Goal: Transaction & Acquisition: Book appointment/travel/reservation

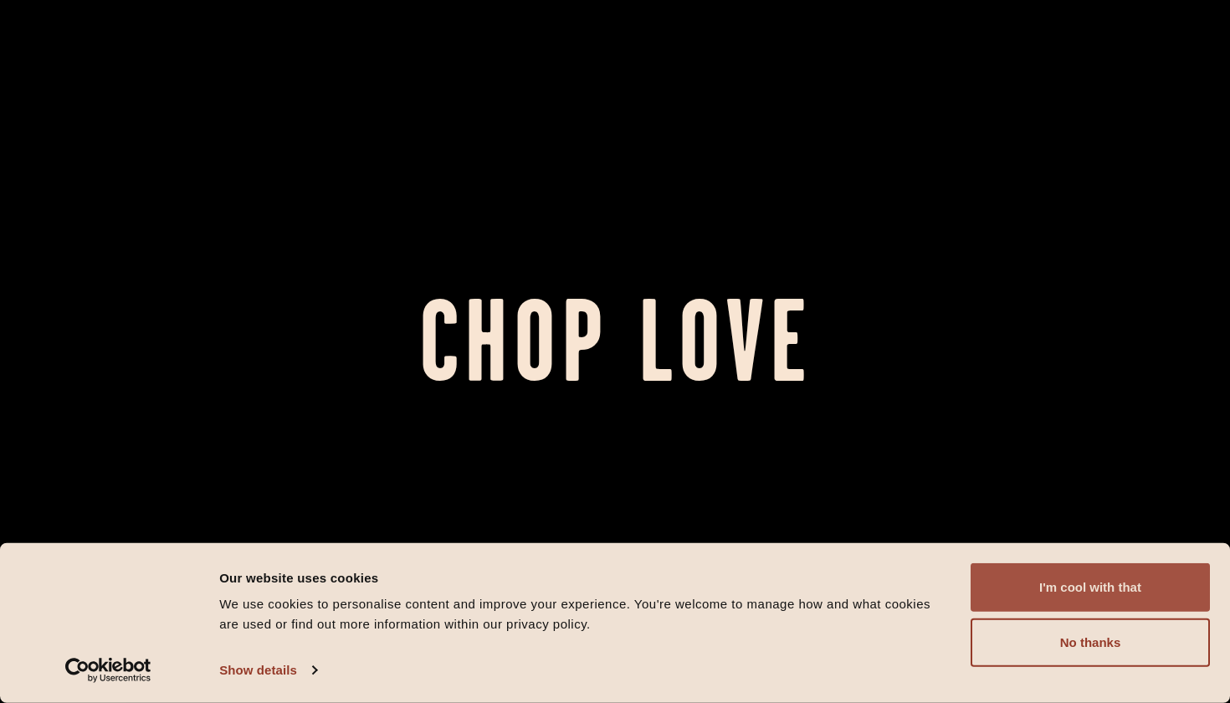
click at [1040, 572] on button "I'm cool with that" at bounding box center [1090, 587] width 239 height 49
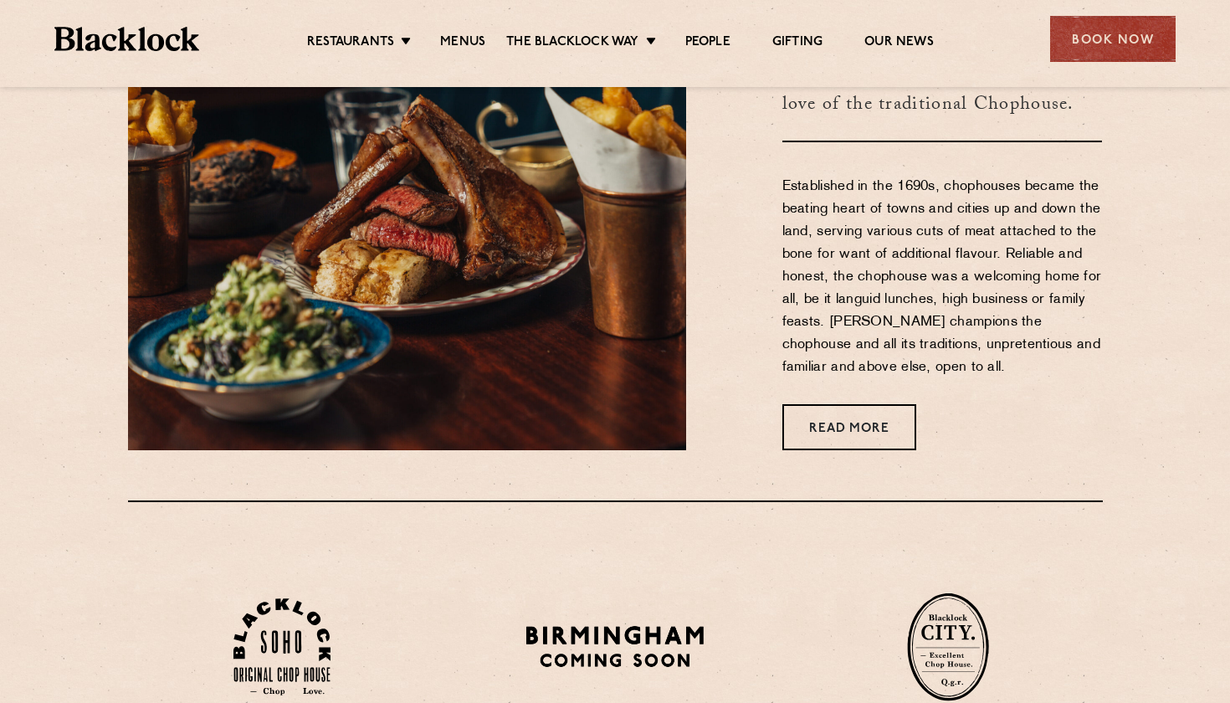
scroll to position [753, 0]
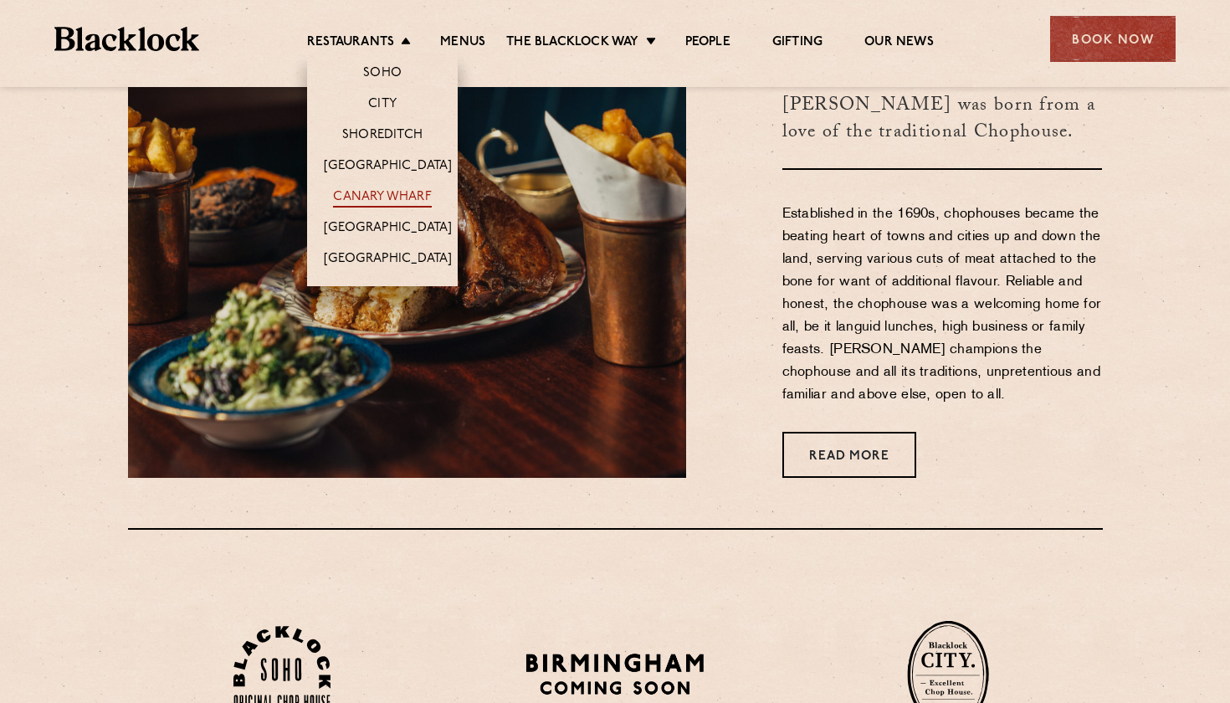
click at [397, 193] on link "Canary Wharf" at bounding box center [382, 198] width 98 height 18
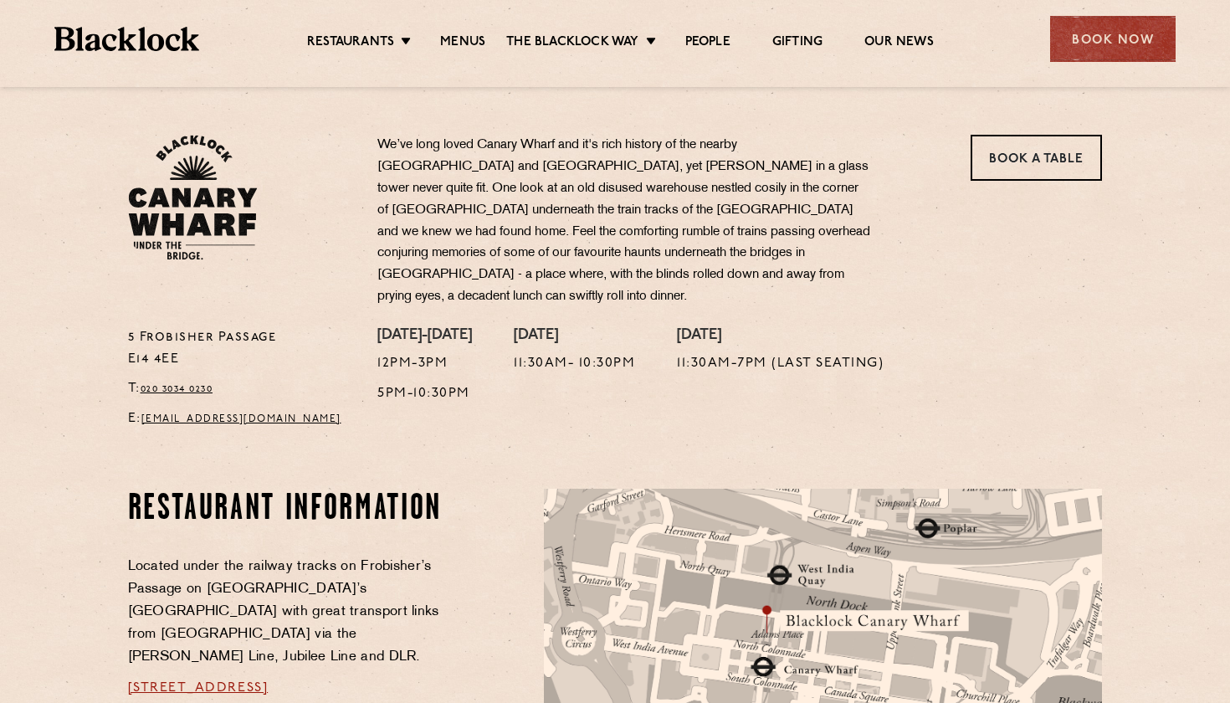
scroll to position [503, 0]
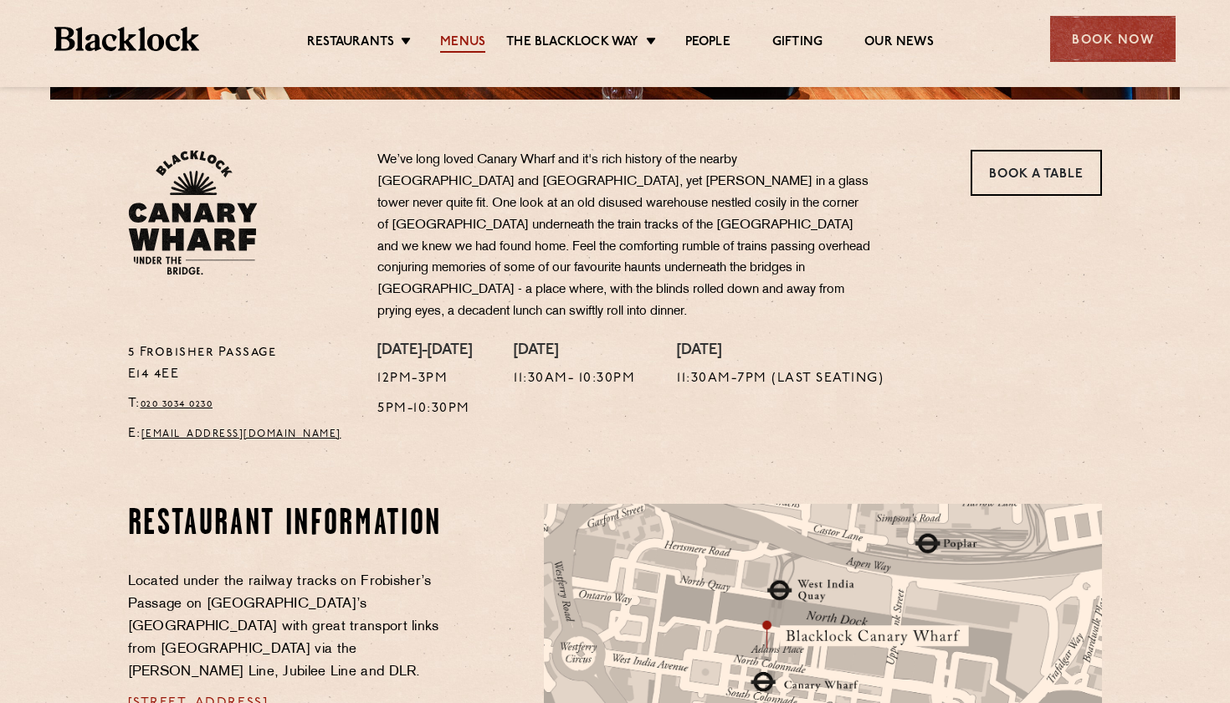
click at [464, 44] on link "Menus" at bounding box center [462, 43] width 45 height 18
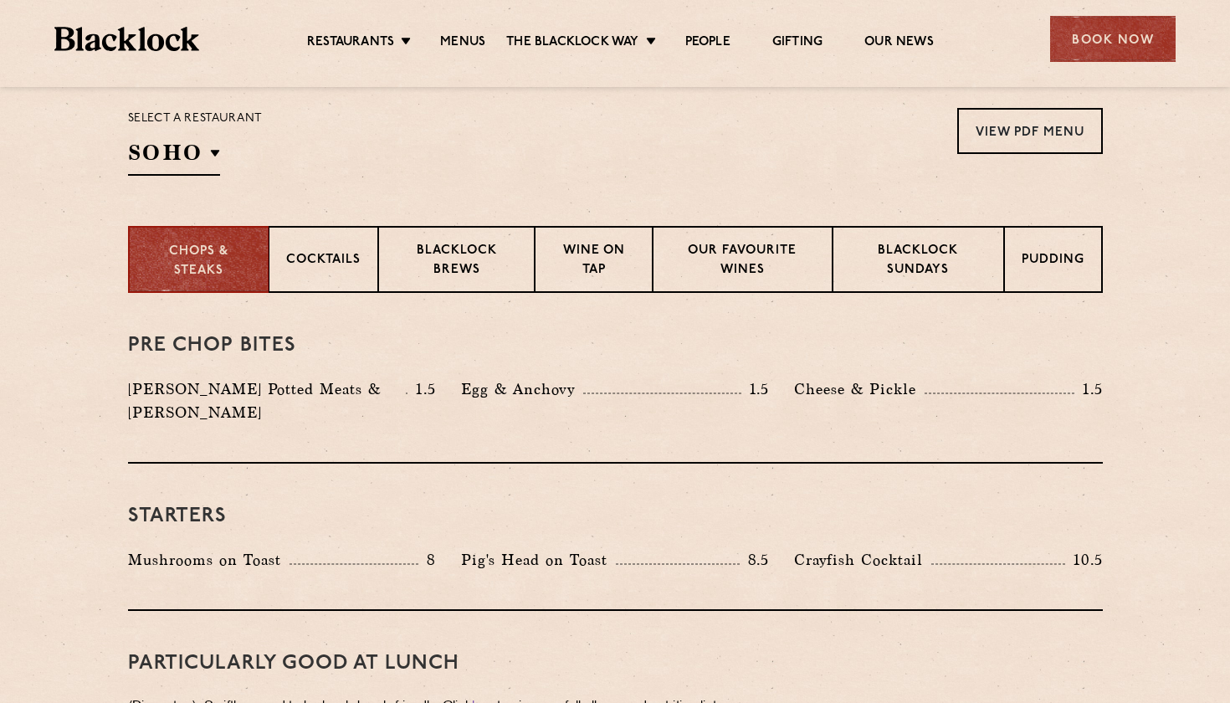
scroll to position [469, 0]
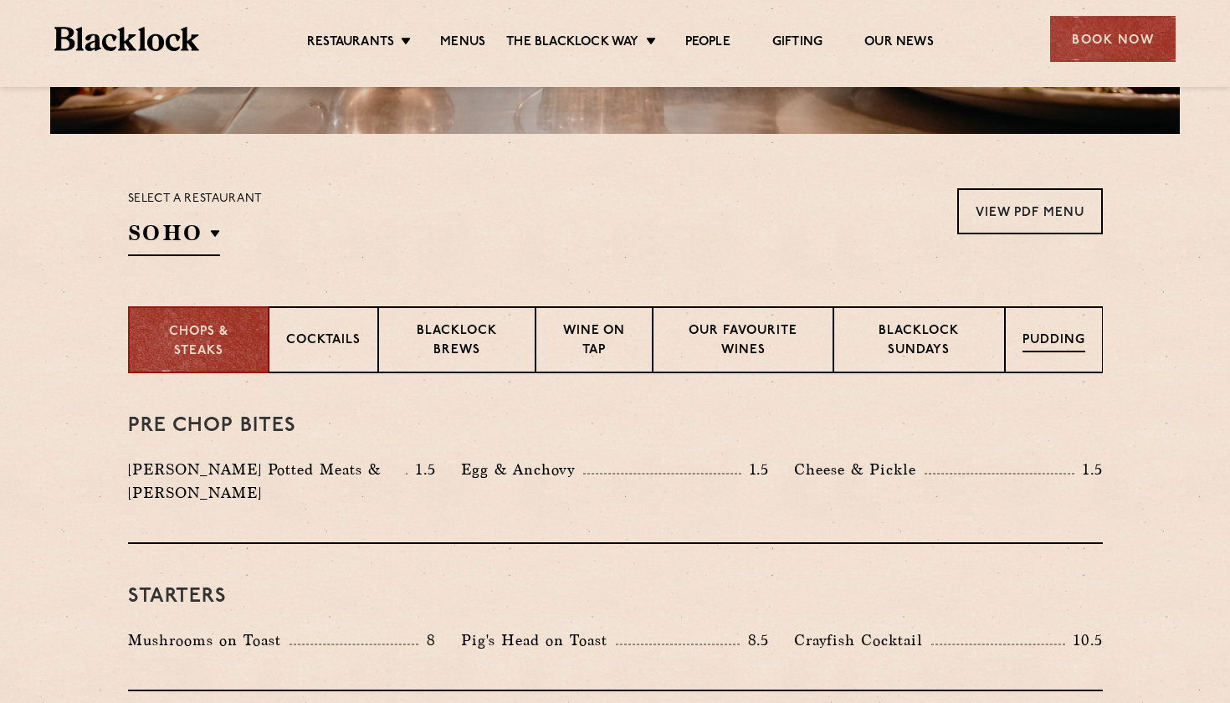
click at [1059, 355] on div "Pudding" at bounding box center [1054, 339] width 98 height 67
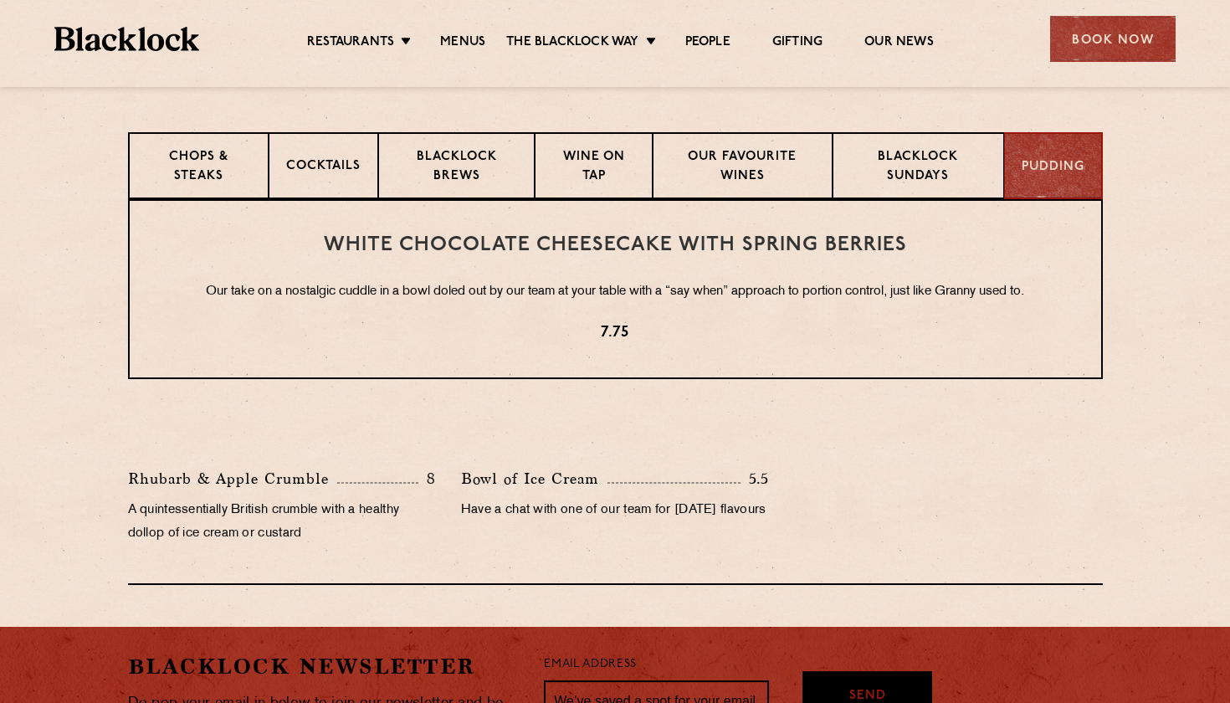
scroll to position [644, 0]
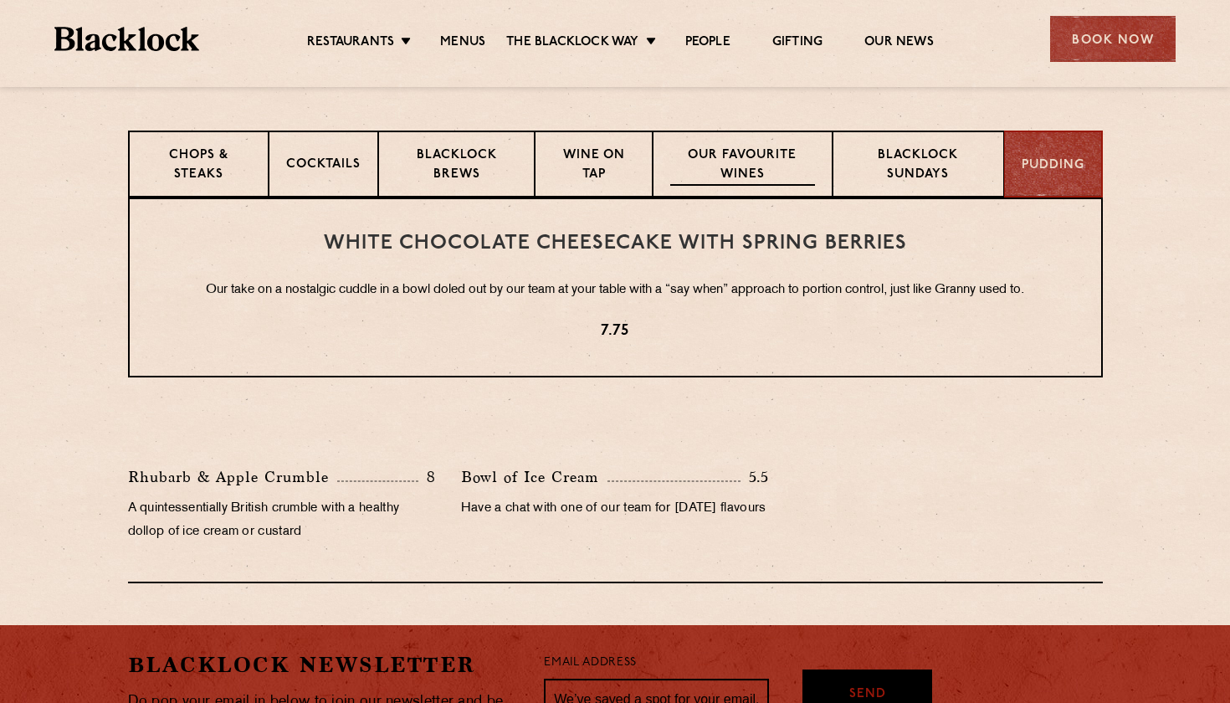
click at [736, 172] on p "Our favourite wines" at bounding box center [742, 165] width 145 height 39
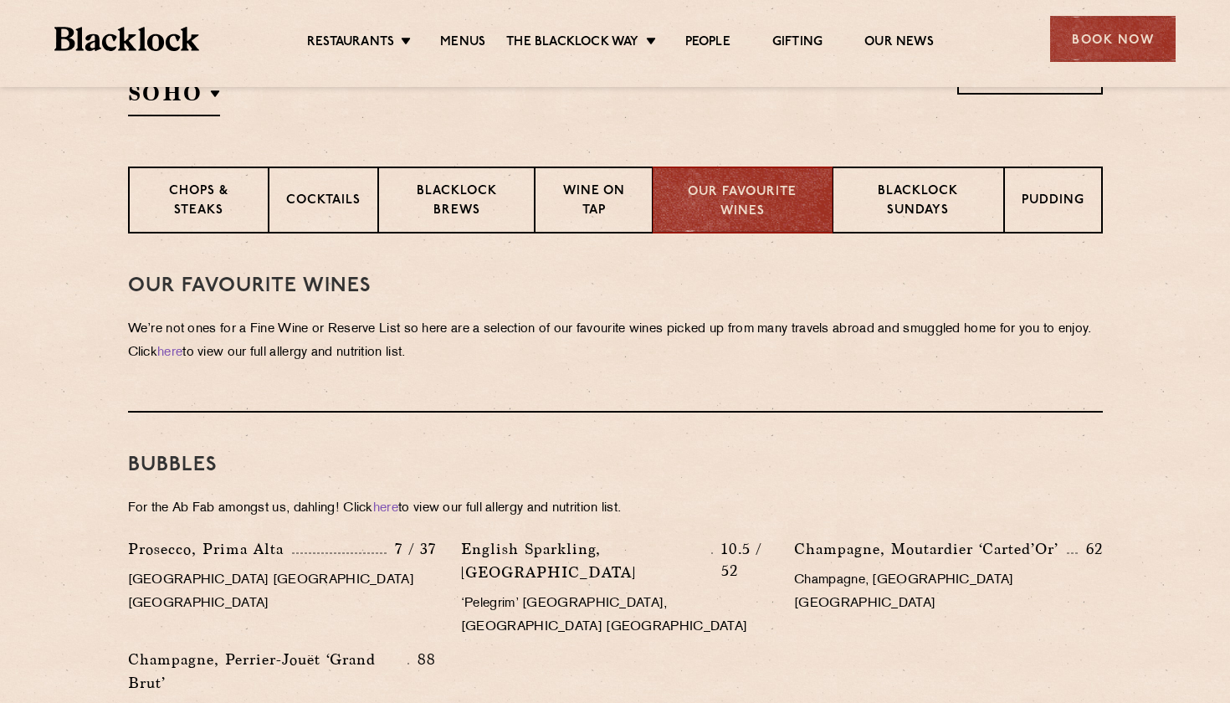
scroll to position [607, 0]
click at [498, 184] on p "Blacklock Brews" at bounding box center [457, 203] width 122 height 39
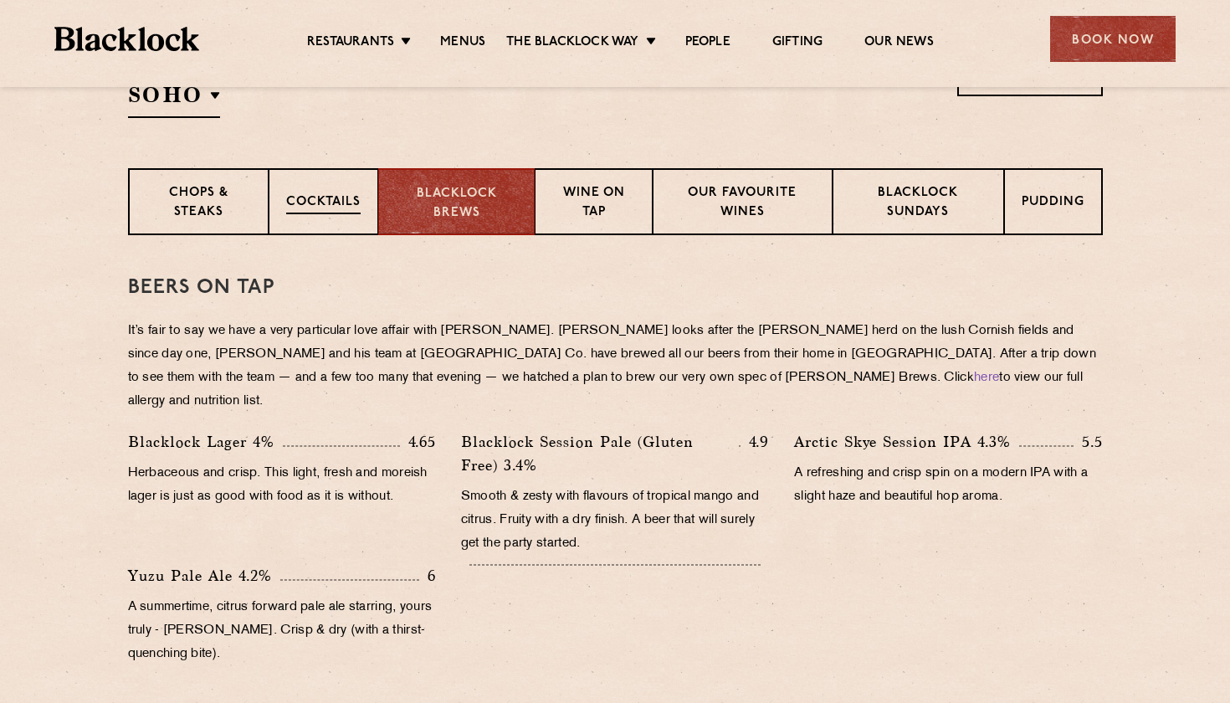
click at [310, 203] on p "Cocktails" at bounding box center [323, 203] width 74 height 21
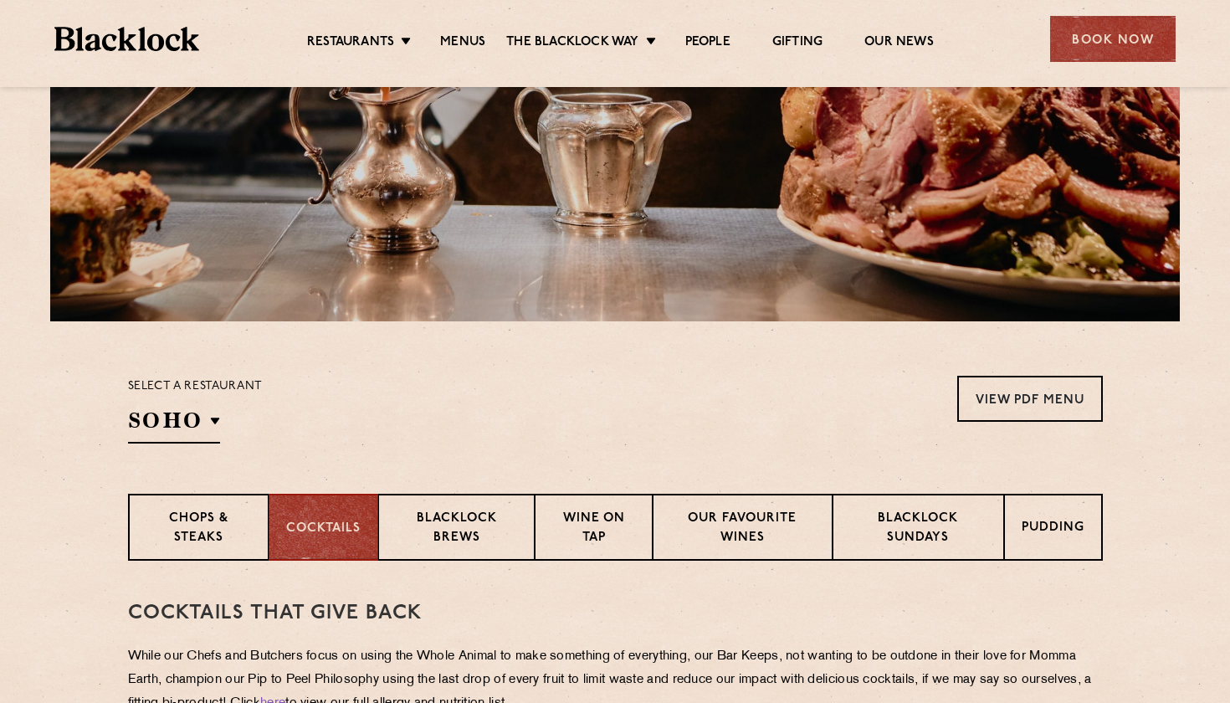
scroll to position [281, 0]
click at [213, 514] on p "Chops & Steaks" at bounding box center [198, 529] width 105 height 39
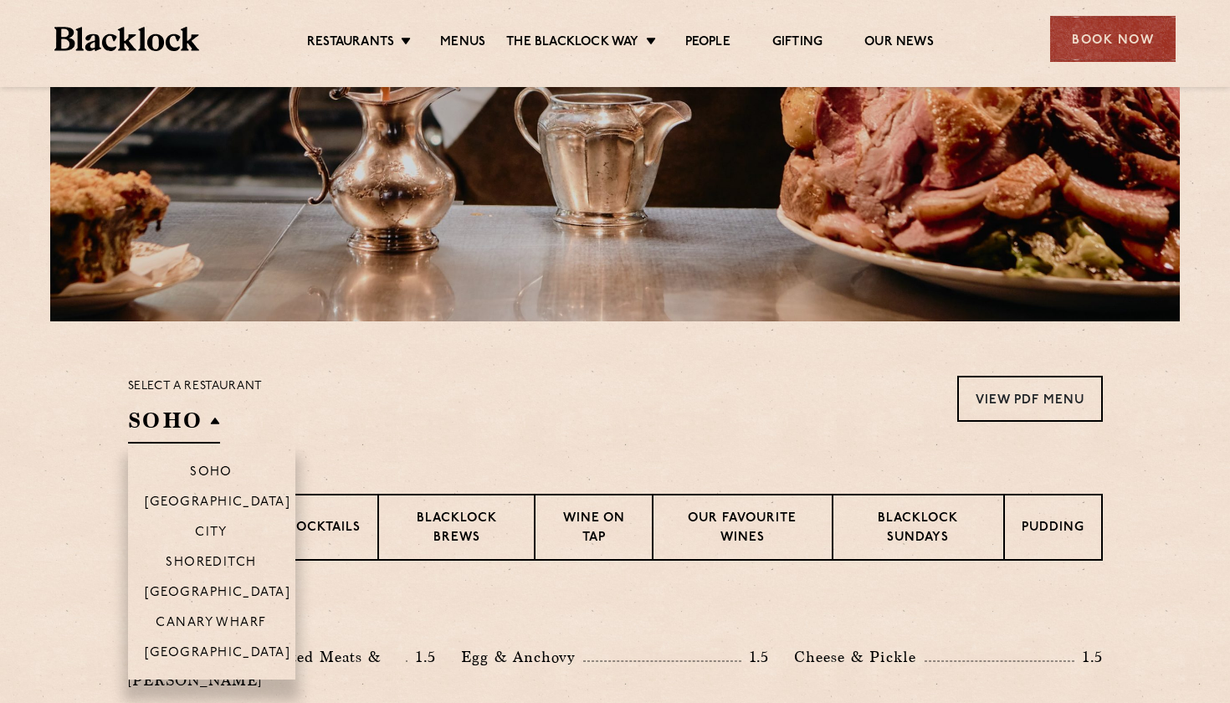
click at [192, 423] on h2 "SOHO" at bounding box center [174, 425] width 92 height 38
click at [221, 624] on p "Canary Wharf" at bounding box center [211, 624] width 110 height 17
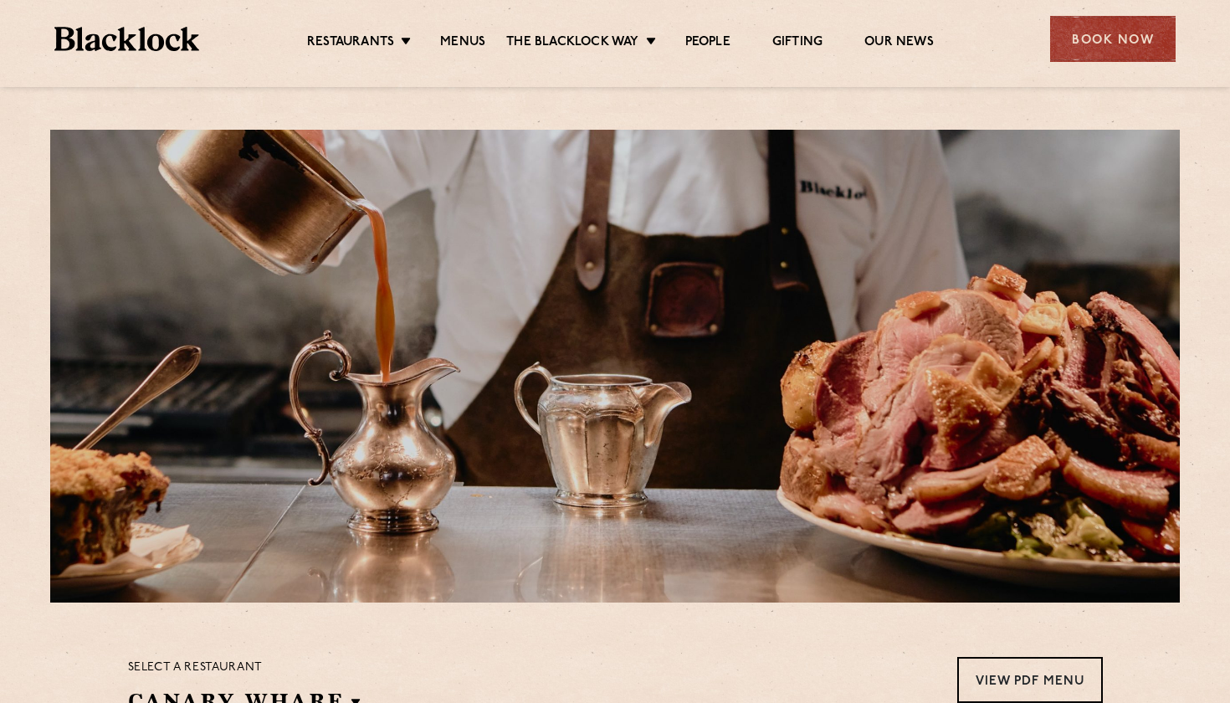
scroll to position [0, 0]
click at [1097, 50] on div "Book Now" at bounding box center [1113, 39] width 126 height 46
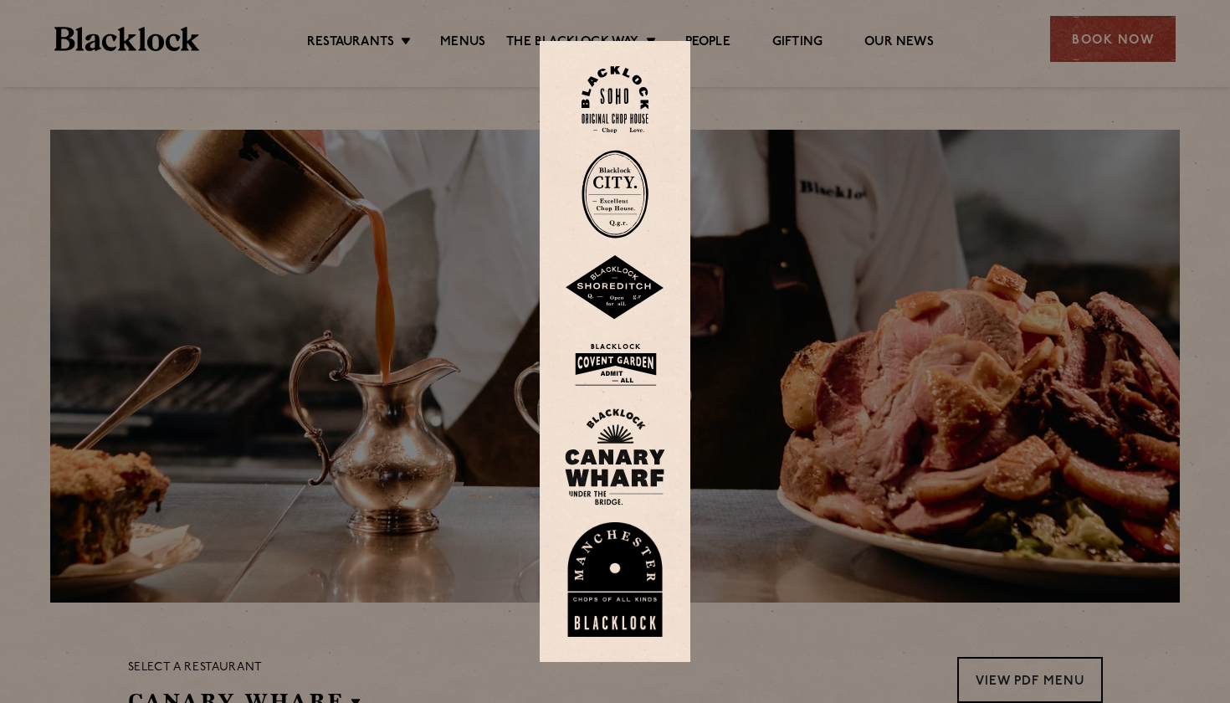
click at [606, 459] on img at bounding box center [615, 456] width 100 height 97
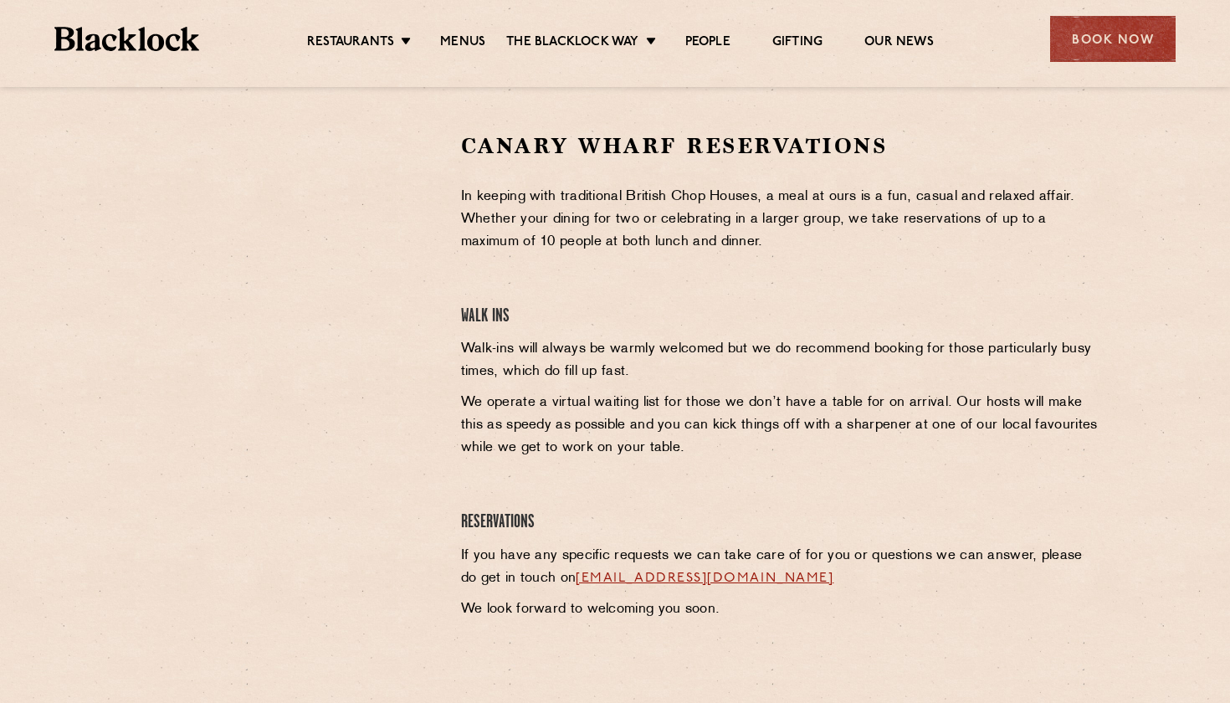
scroll to position [521, 0]
